Goal: Task Accomplishment & Management: Use online tool/utility

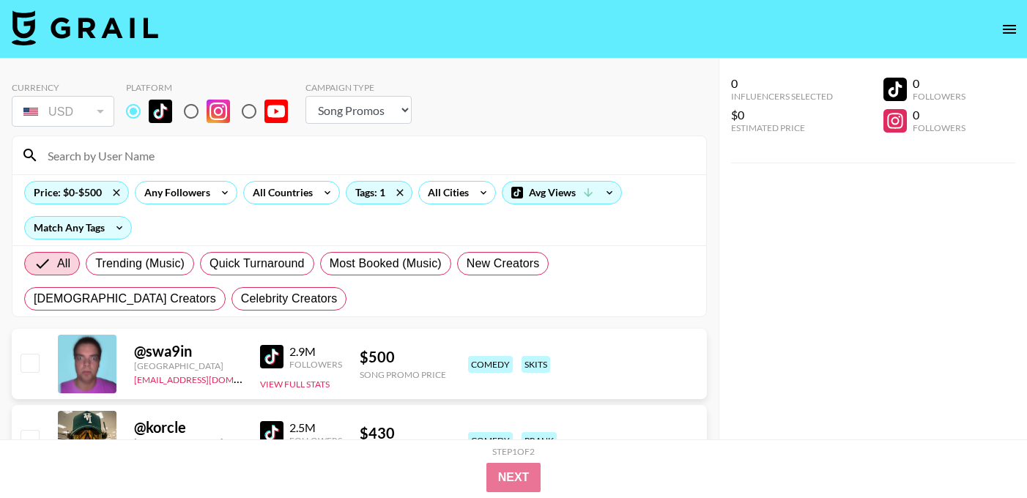
select select "Song"
click at [88, 195] on div "Price: $0-$500" at bounding box center [76, 193] width 103 height 22
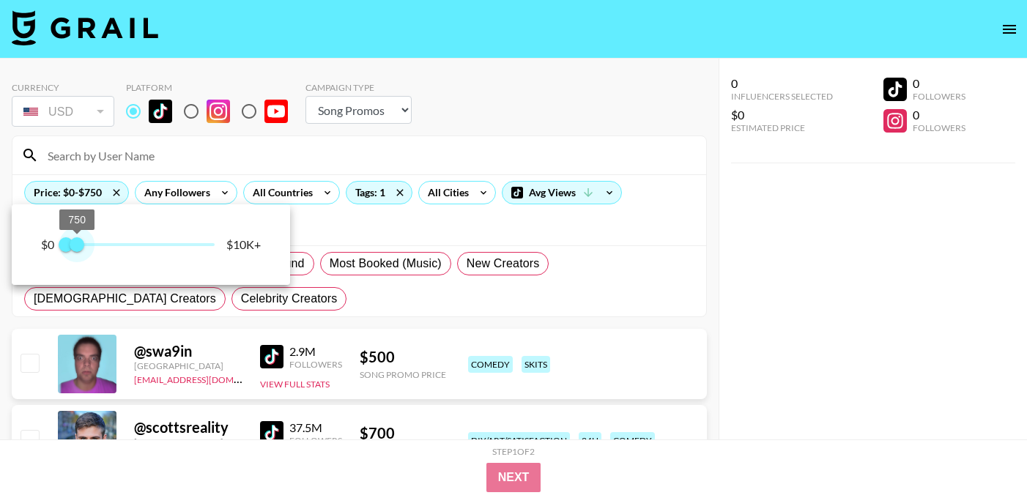
type input "1000"
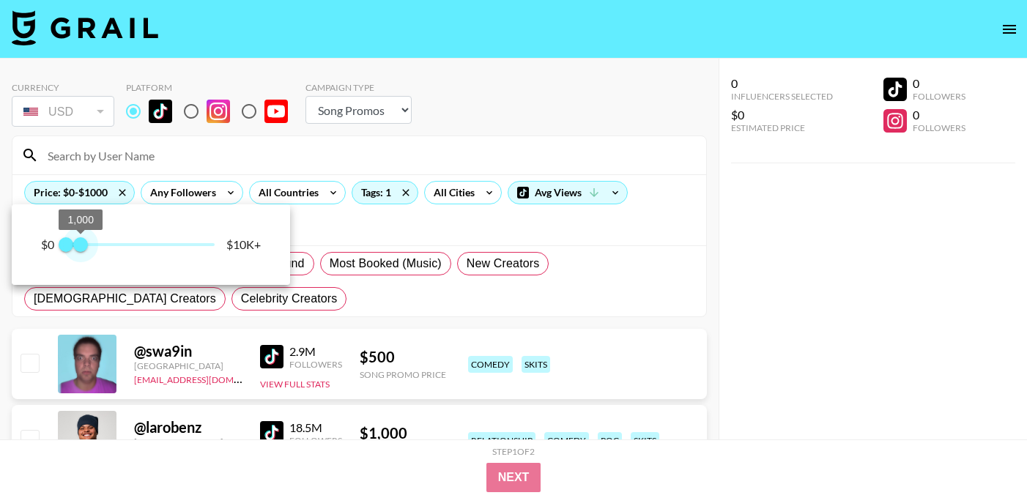
click at [81, 245] on span "1,000" at bounding box center [80, 244] width 15 height 15
click at [372, 319] on div at bounding box center [513, 249] width 1027 height 498
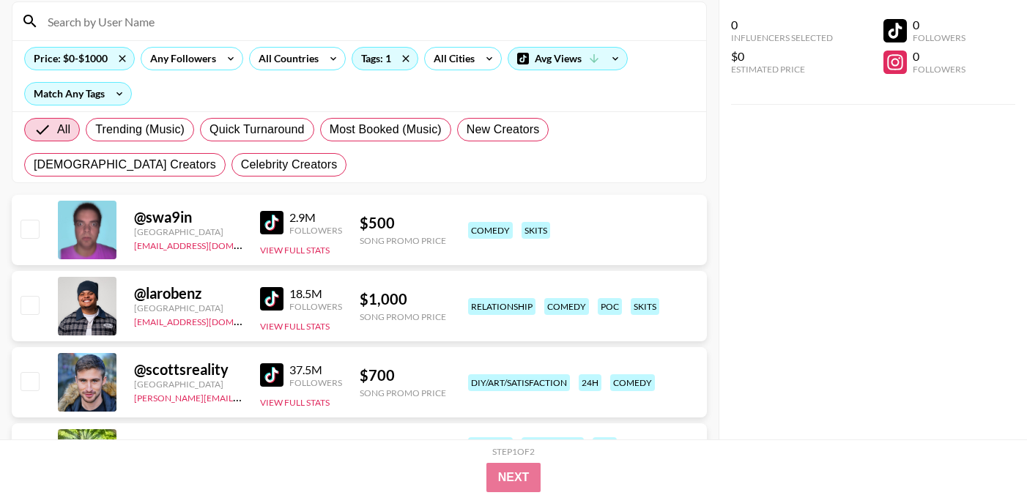
scroll to position [152, 0]
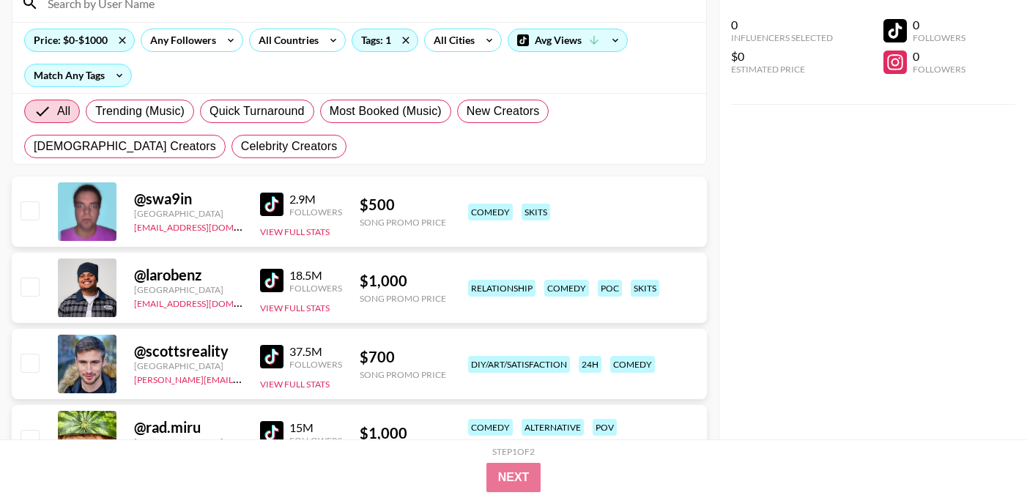
click at [272, 206] on img at bounding box center [271, 204] width 23 height 23
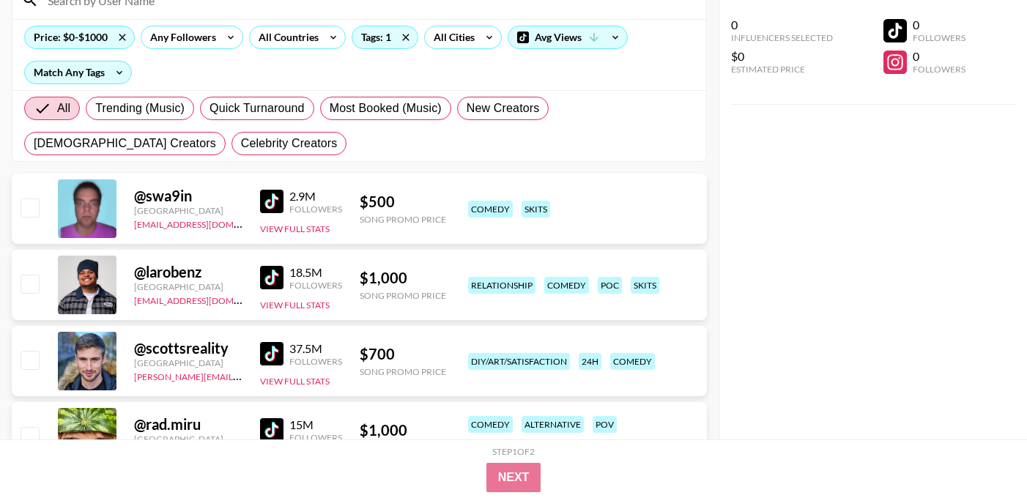
scroll to position [0, 0]
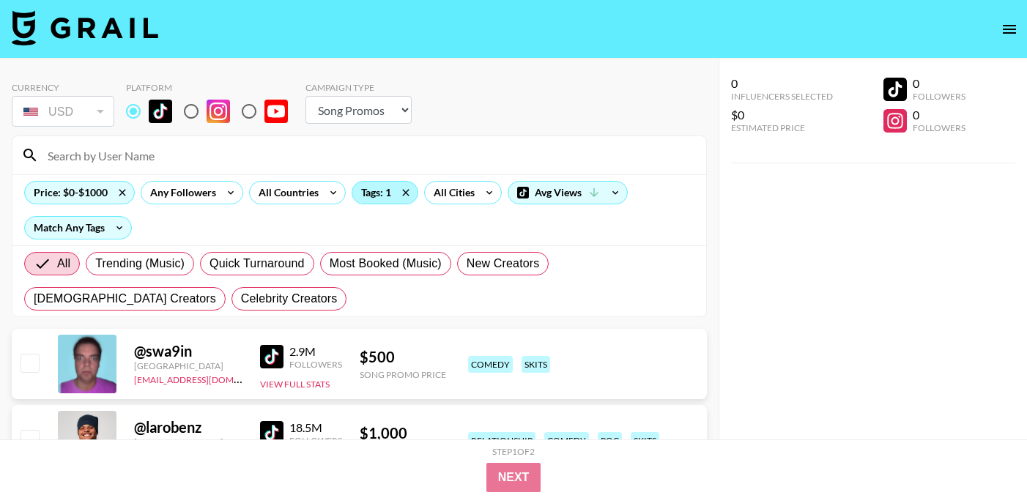
click at [371, 198] on div "Tags: 1" at bounding box center [384, 193] width 65 height 22
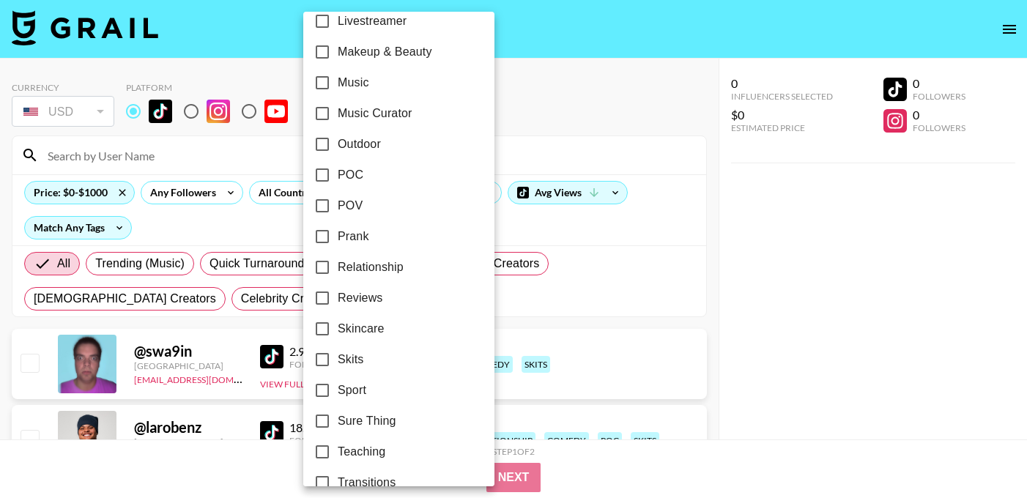
scroll to position [820, 0]
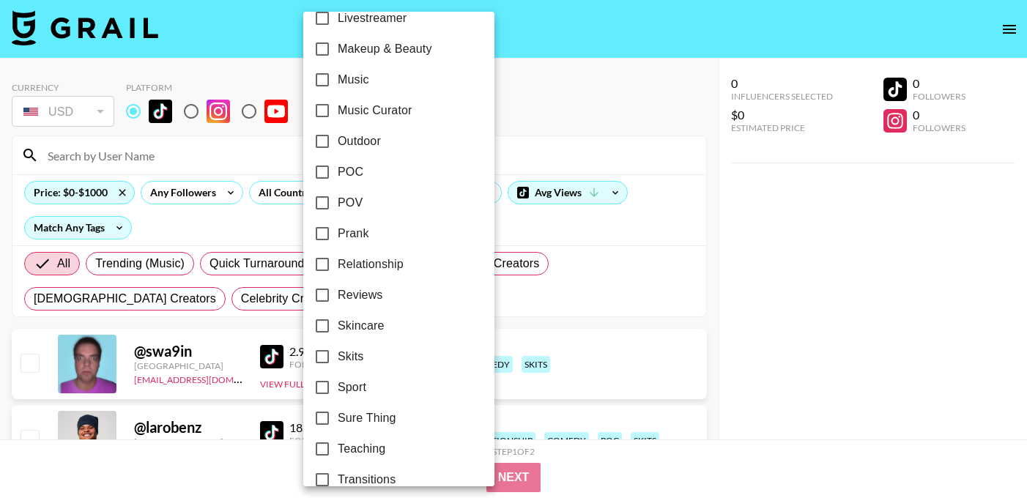
click at [322, 357] on input "Skits" at bounding box center [322, 356] width 31 height 31
checkbox input "true"
click at [500, 312] on div at bounding box center [513, 249] width 1027 height 498
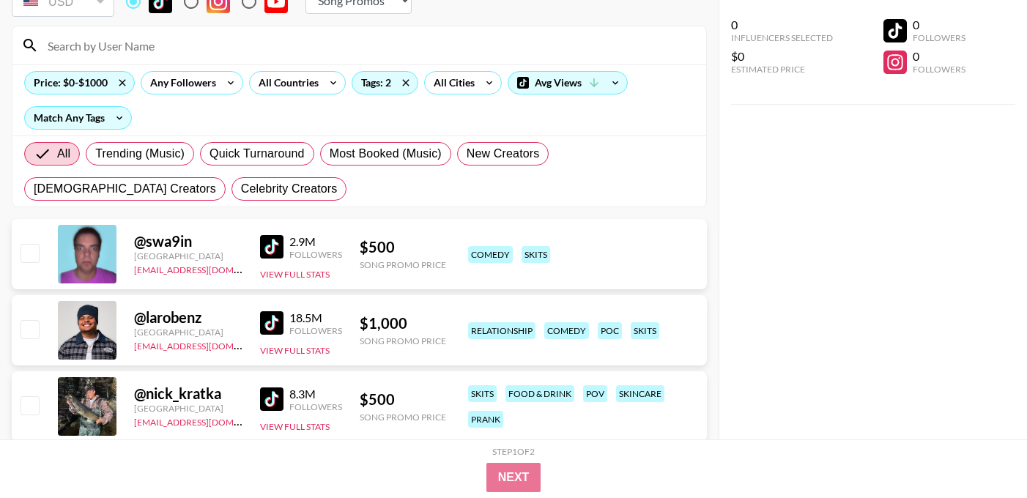
scroll to position [111, 0]
click at [272, 330] on img at bounding box center [271, 322] width 23 height 23
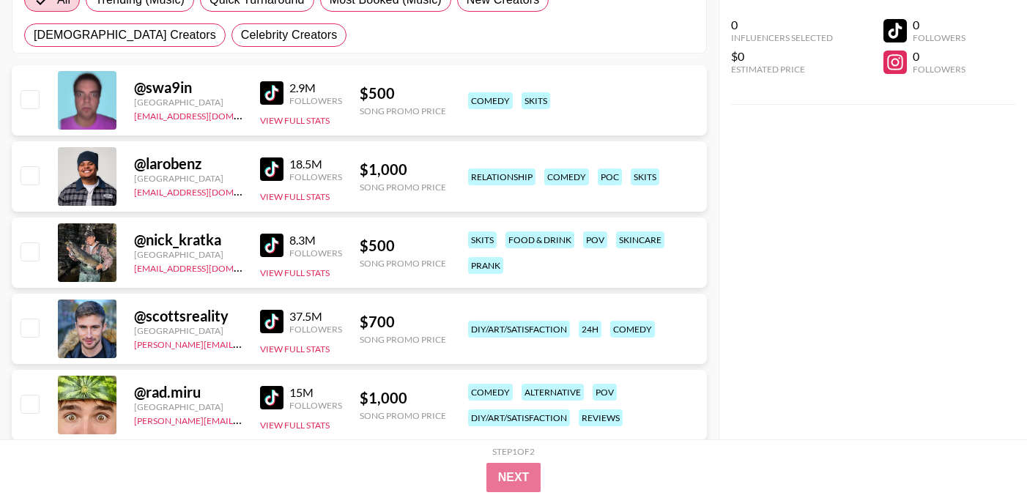
scroll to position [0, 0]
